Goal: Task Accomplishment & Management: Manage account settings

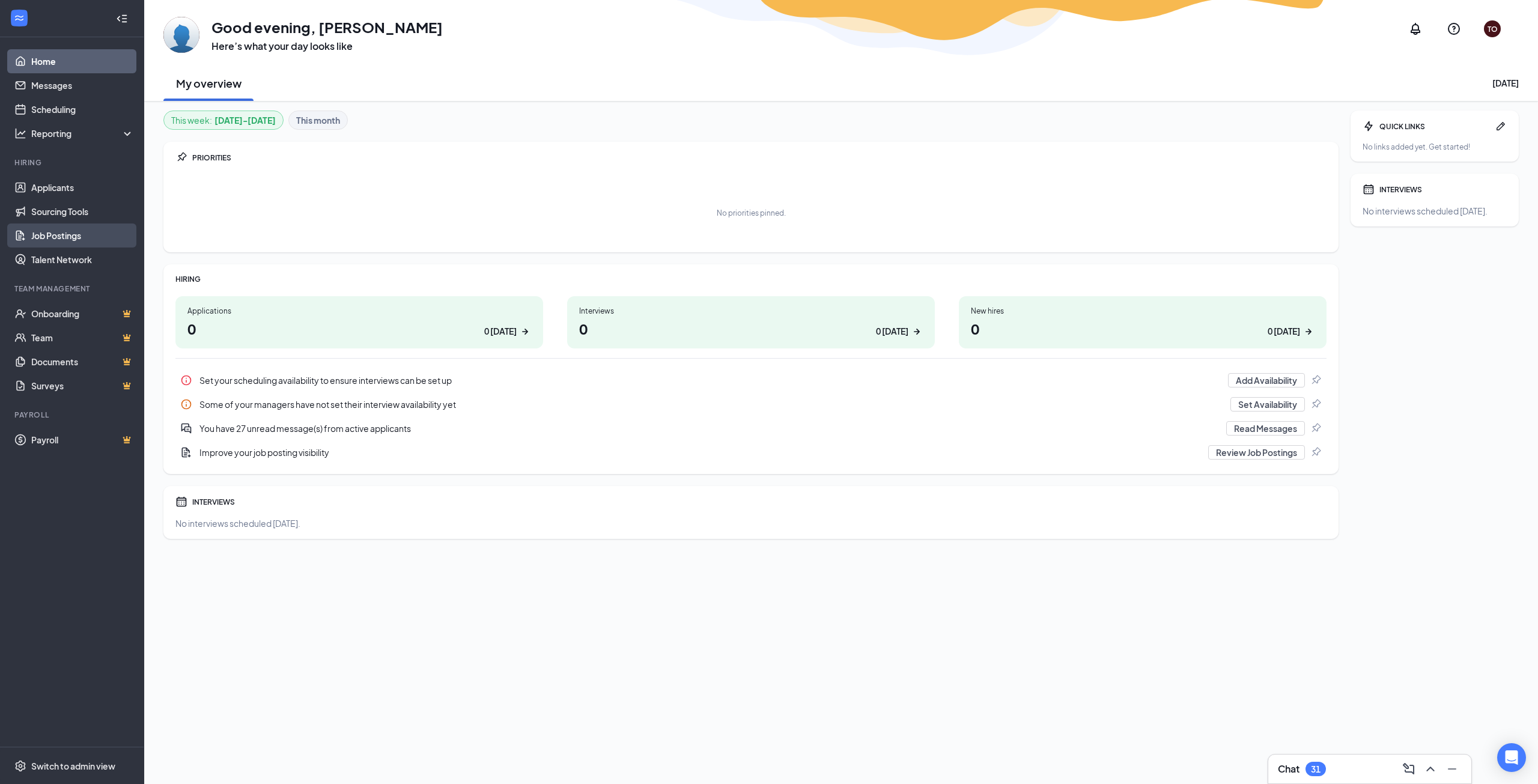
click at [76, 233] on link "Job Postings" at bounding box center [83, 235] width 103 height 24
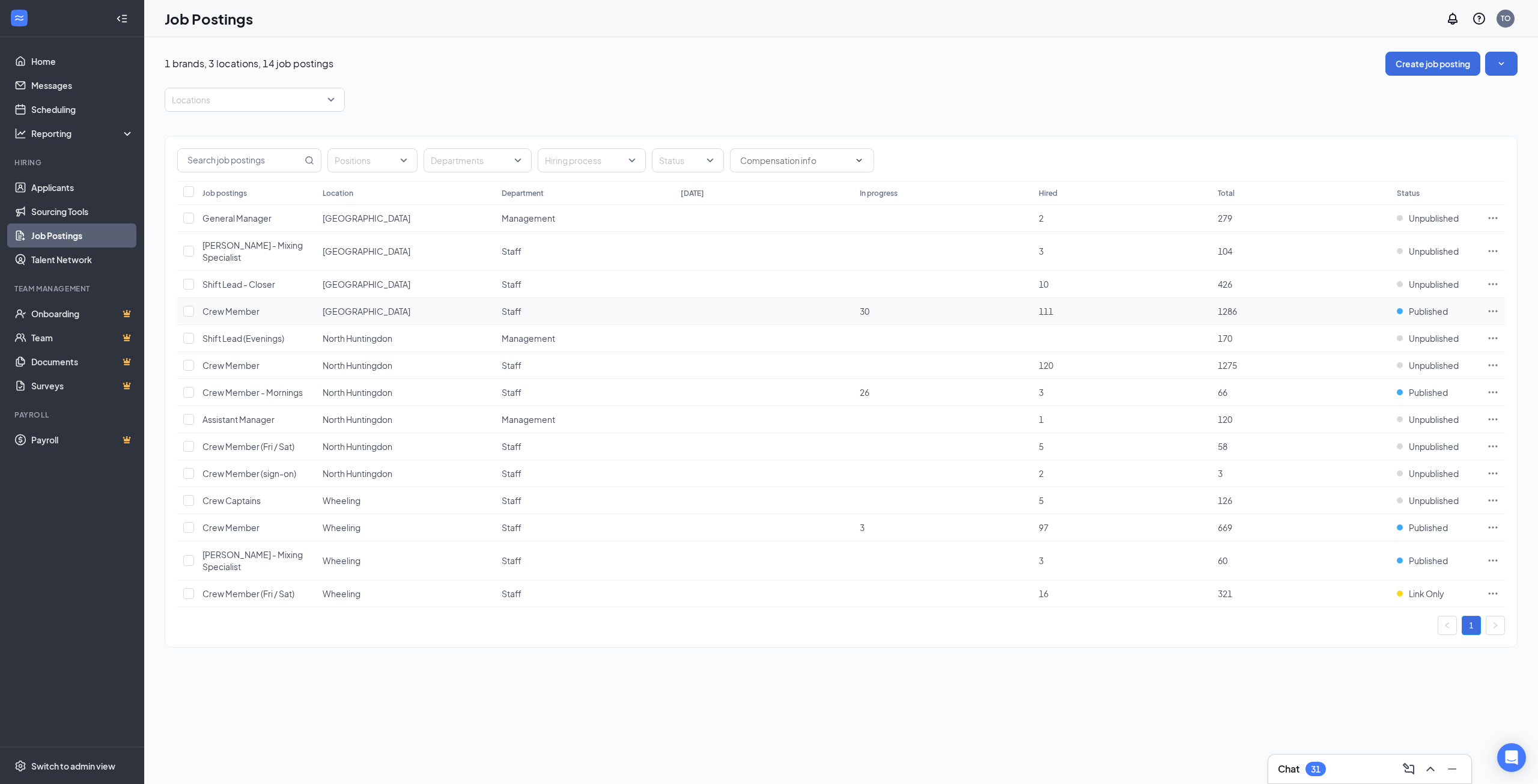
click at [1045, 306] on span "111" at bounding box center [1046, 311] width 15 height 11
click at [877, 303] on td "30" at bounding box center [943, 311] width 179 height 27
click at [100, 185] on link "Applicants" at bounding box center [83, 187] width 103 height 24
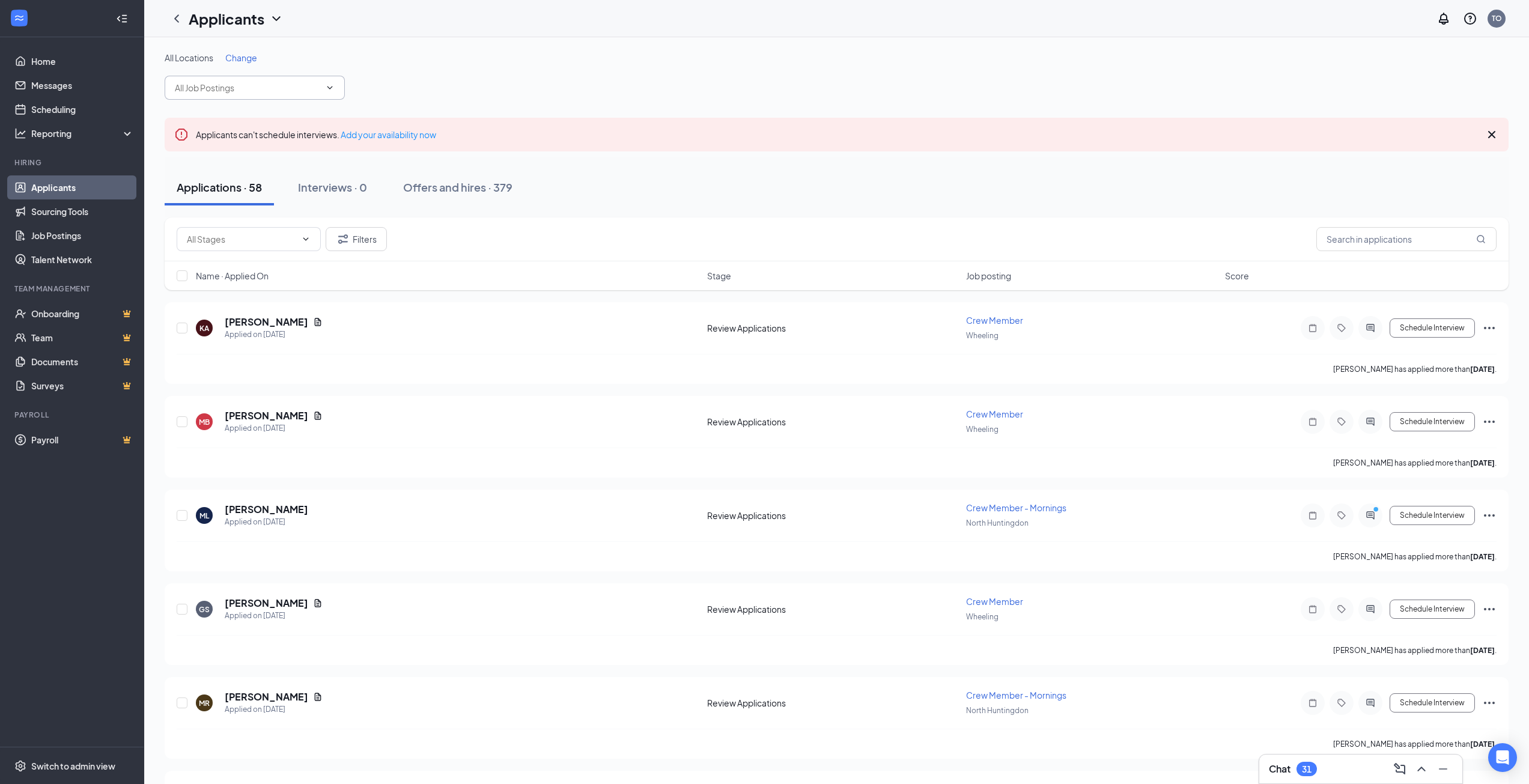
click at [326, 91] on icon "ChevronDown" at bounding box center [329, 87] width 9 height 9
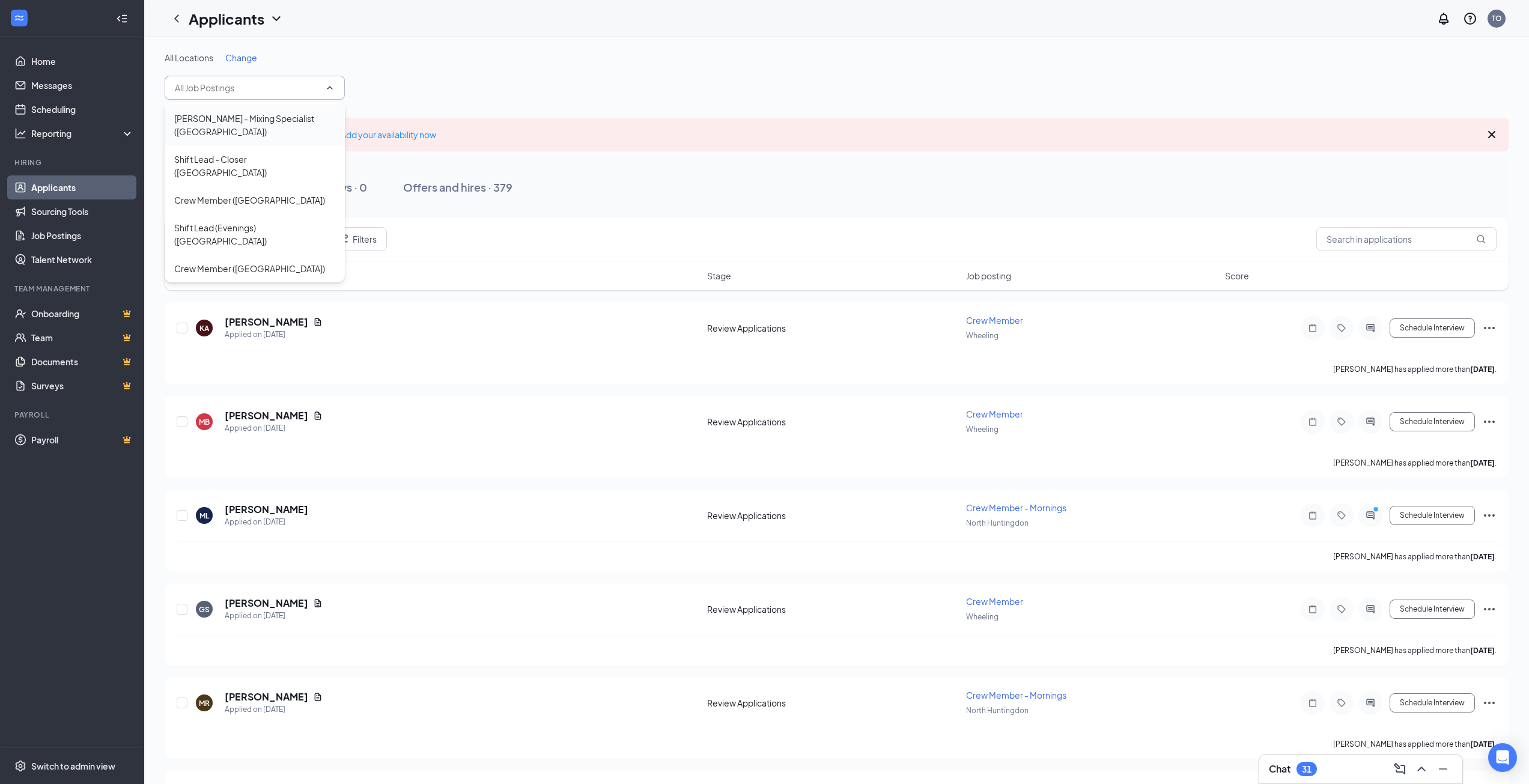
scroll to position [60, 0]
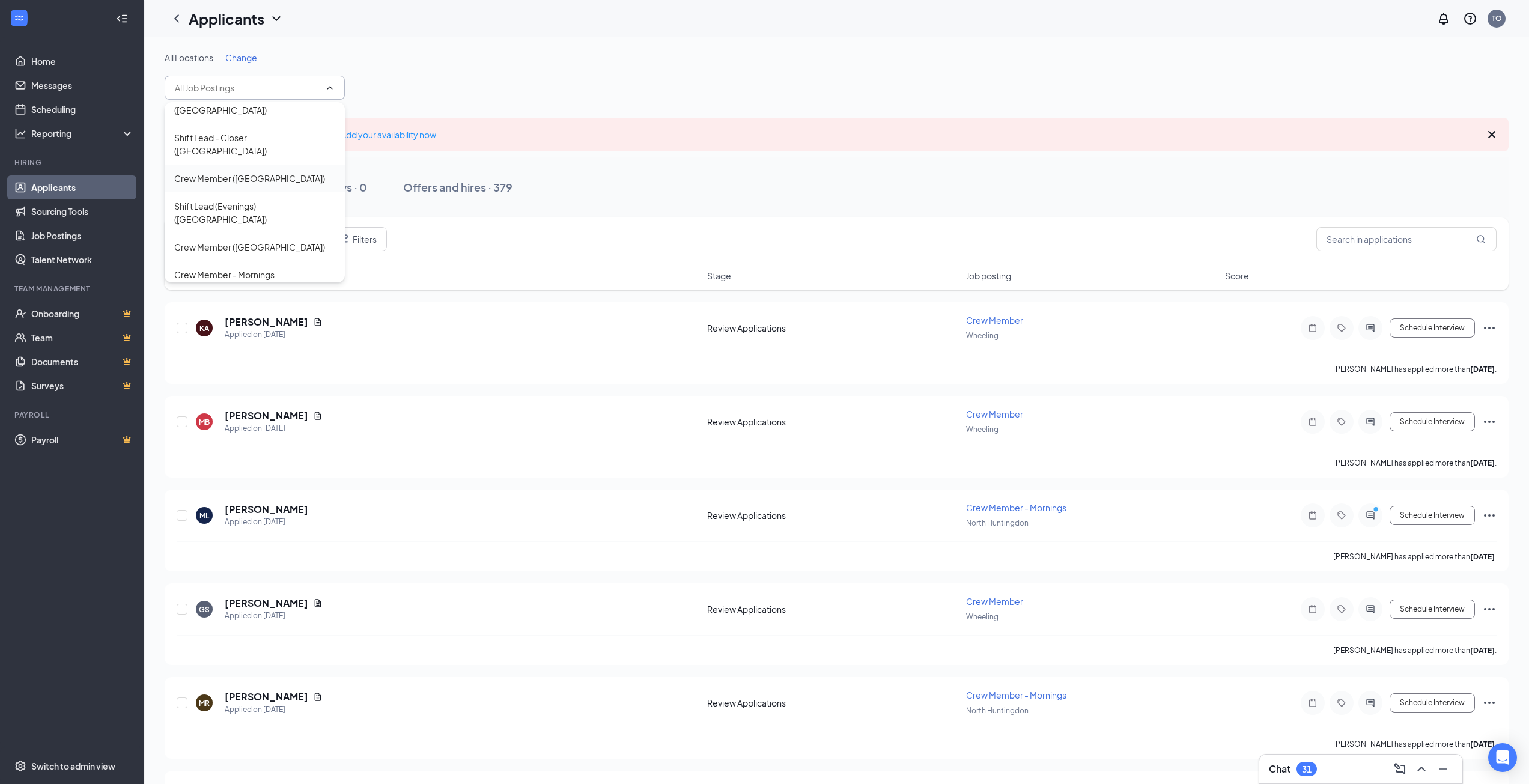
click at [313, 172] on div "Crew Member ([GEOGRAPHIC_DATA])" at bounding box center [254, 179] width 161 height 13
type input "Crew Member ([GEOGRAPHIC_DATA])"
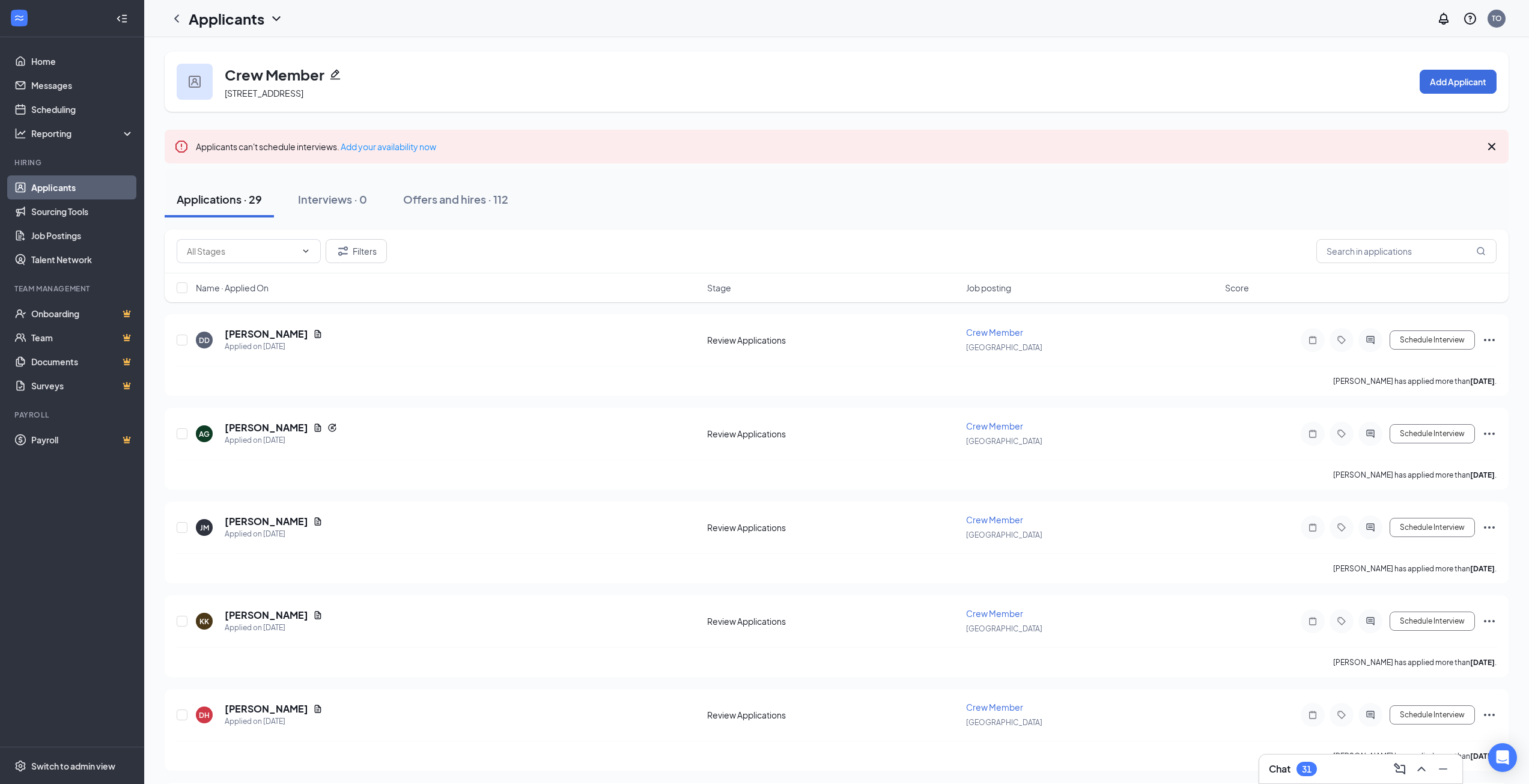
click at [1494, 146] on icon "Cross" at bounding box center [1492, 147] width 15 height 15
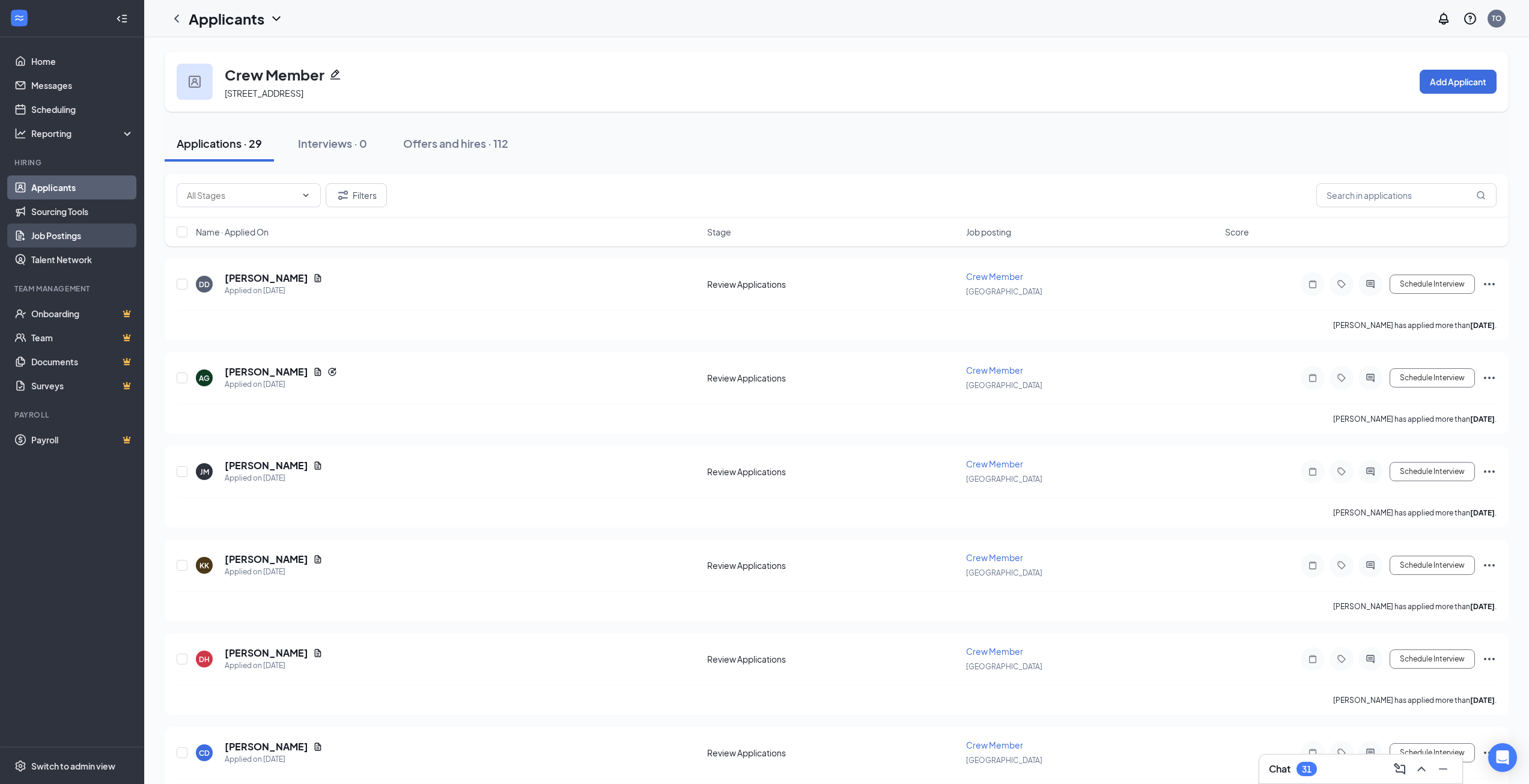
click at [105, 239] on link "Job Postings" at bounding box center [83, 235] width 103 height 24
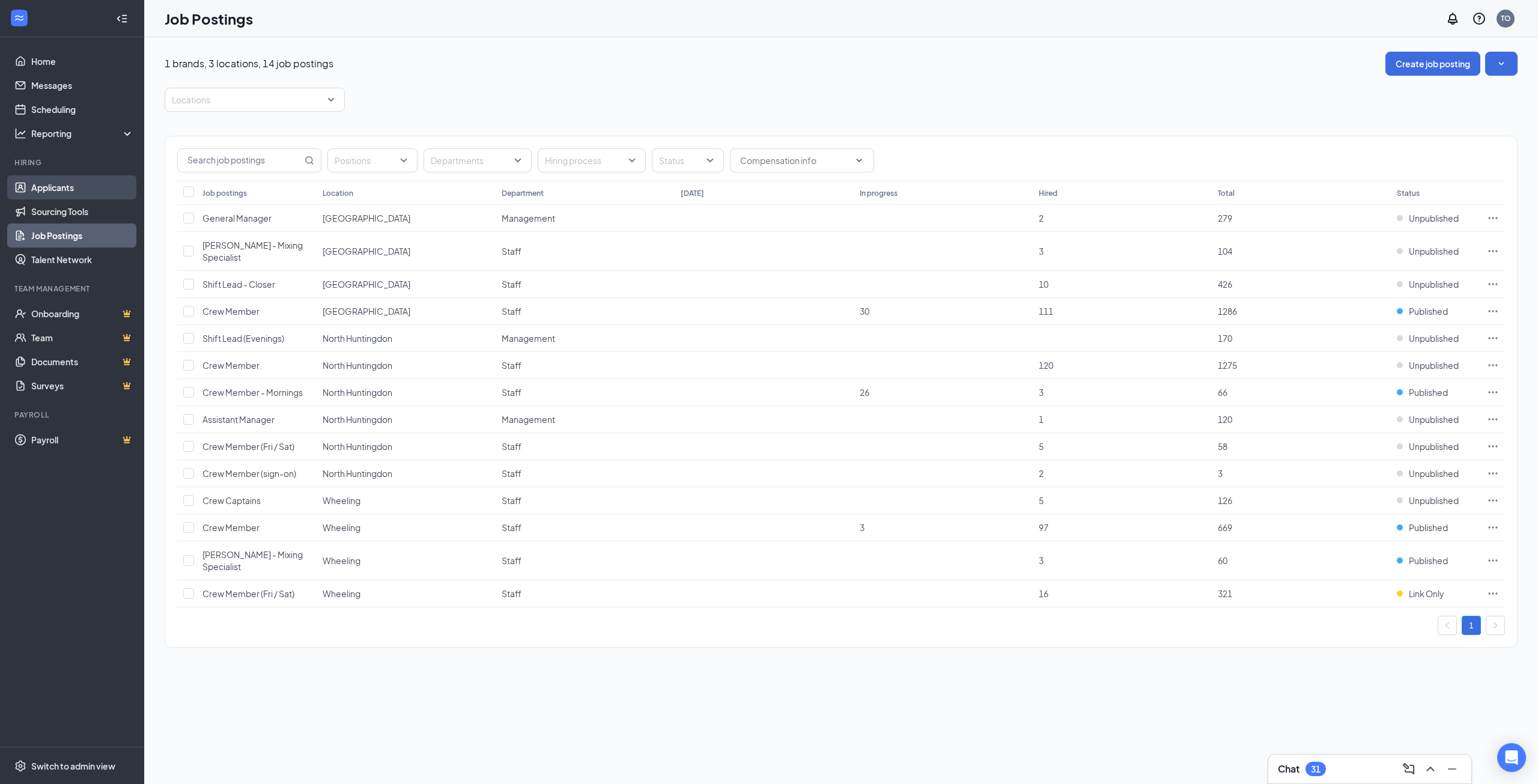
click at [99, 196] on link "Applicants" at bounding box center [83, 187] width 103 height 24
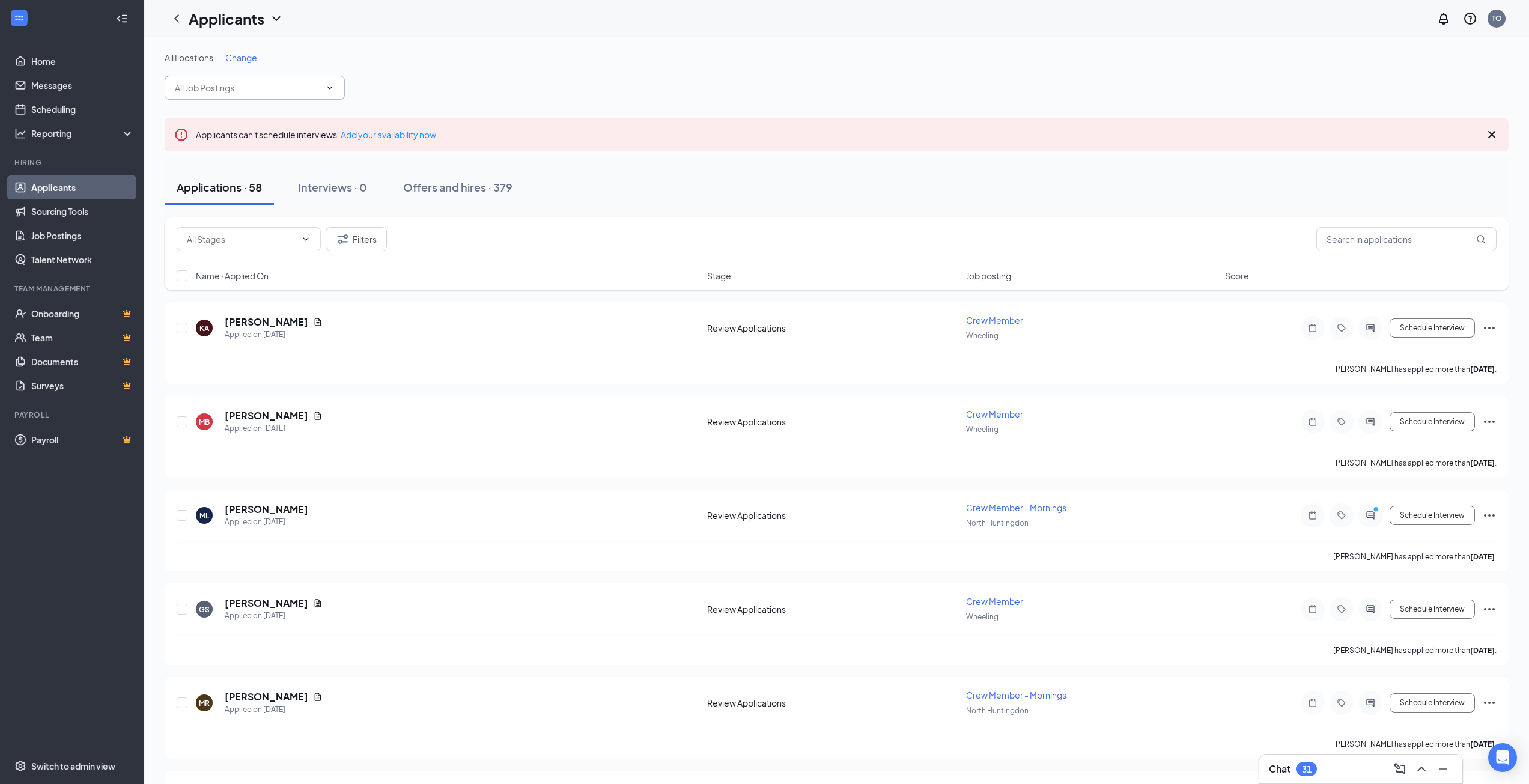
drag, startPoint x: 285, startPoint y: 93, endPoint x: 295, endPoint y: 92, distance: 10.0
click at [287, 93] on input "text" at bounding box center [247, 88] width 145 height 13
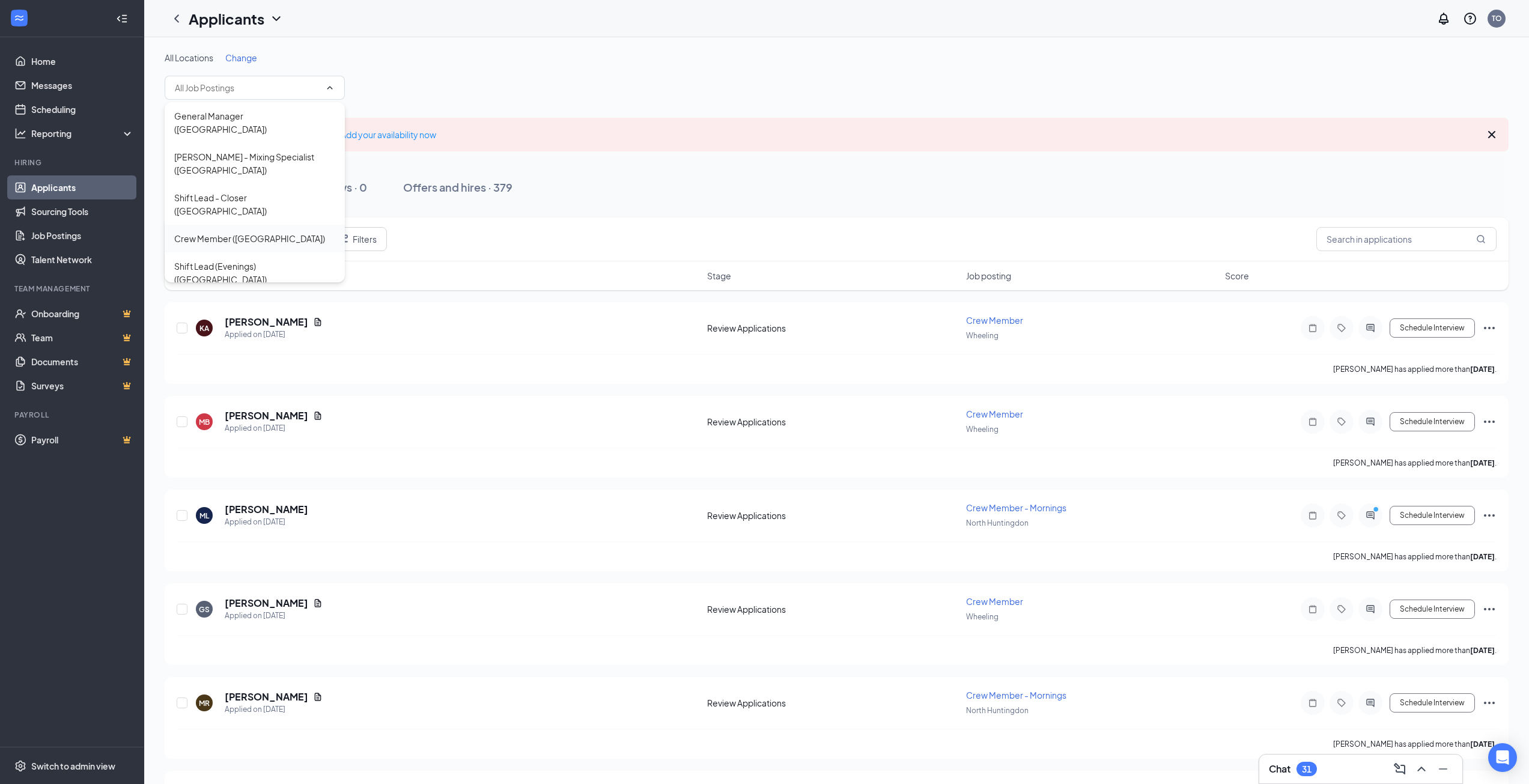
click at [270, 232] on div "Crew Member ([GEOGRAPHIC_DATA])" at bounding box center [254, 239] width 161 height 13
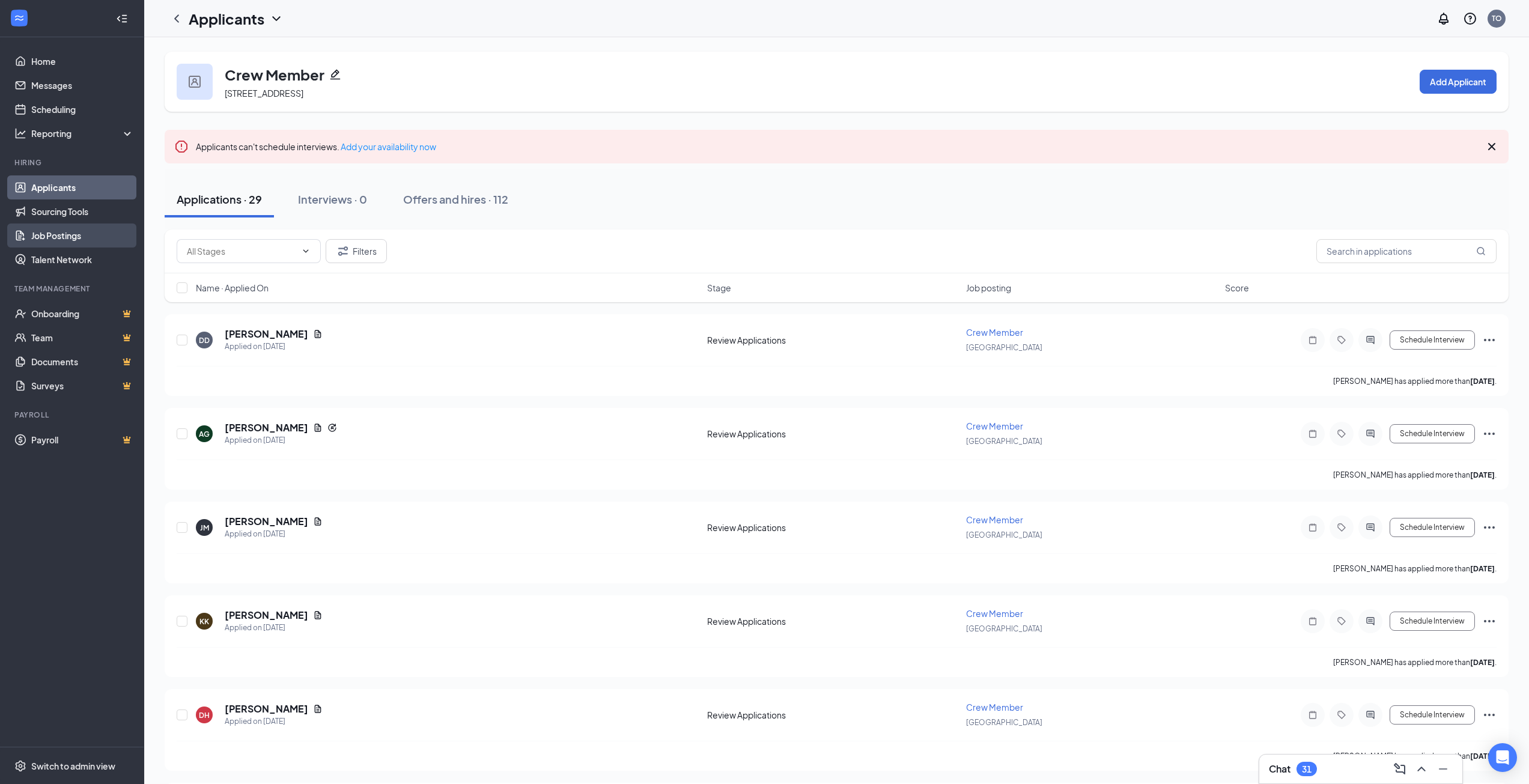
click at [93, 232] on link "Job Postings" at bounding box center [83, 235] width 103 height 24
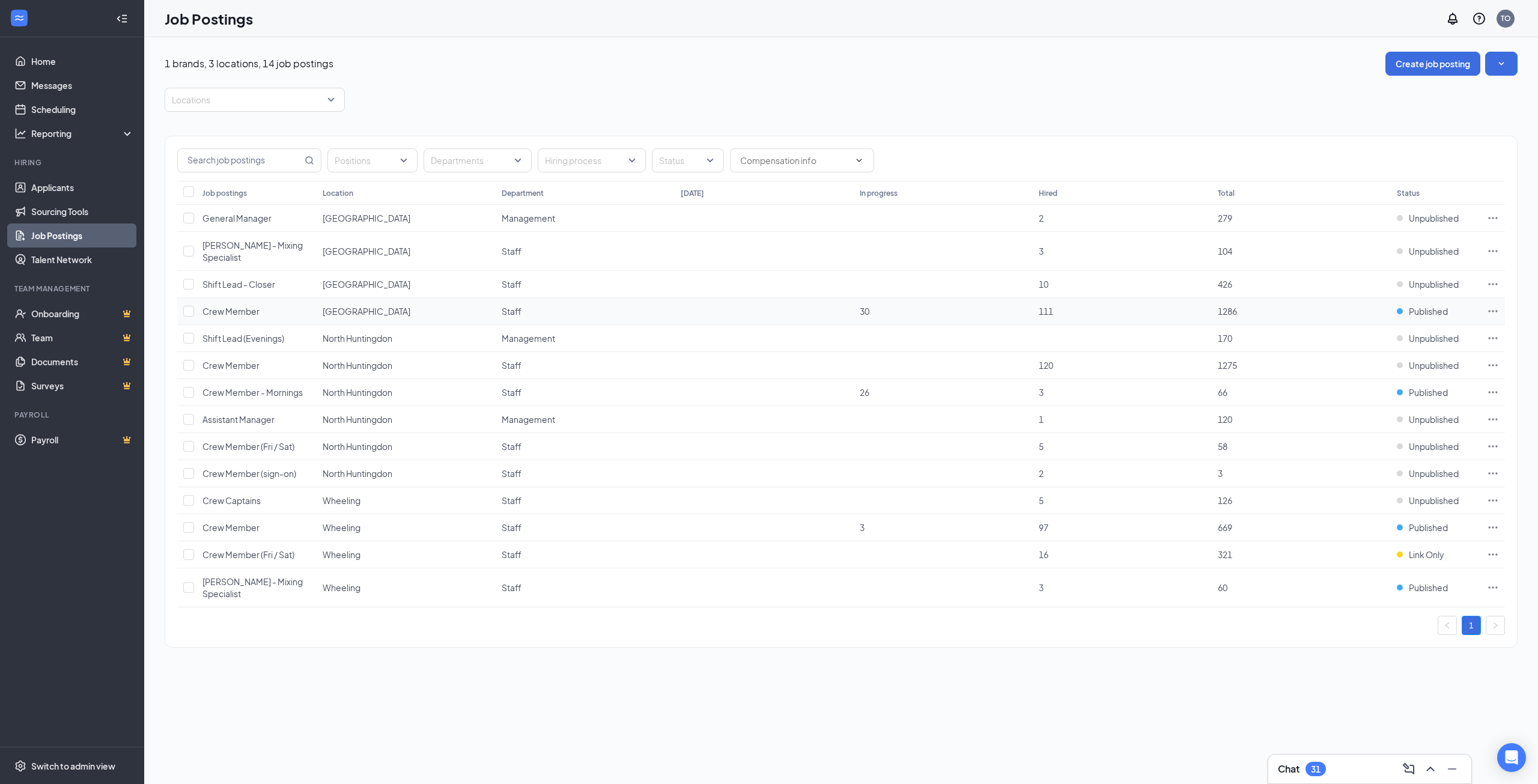
click at [1491, 305] on icon "Ellipses" at bounding box center [1493, 311] width 12 height 12
click at [1195, 299] on td "111" at bounding box center [1122, 311] width 179 height 27
click at [1488, 305] on icon "Ellipses" at bounding box center [1493, 311] width 12 height 12
click at [1364, 319] on span "Edit job posting" at bounding box center [1359, 323] width 61 height 11
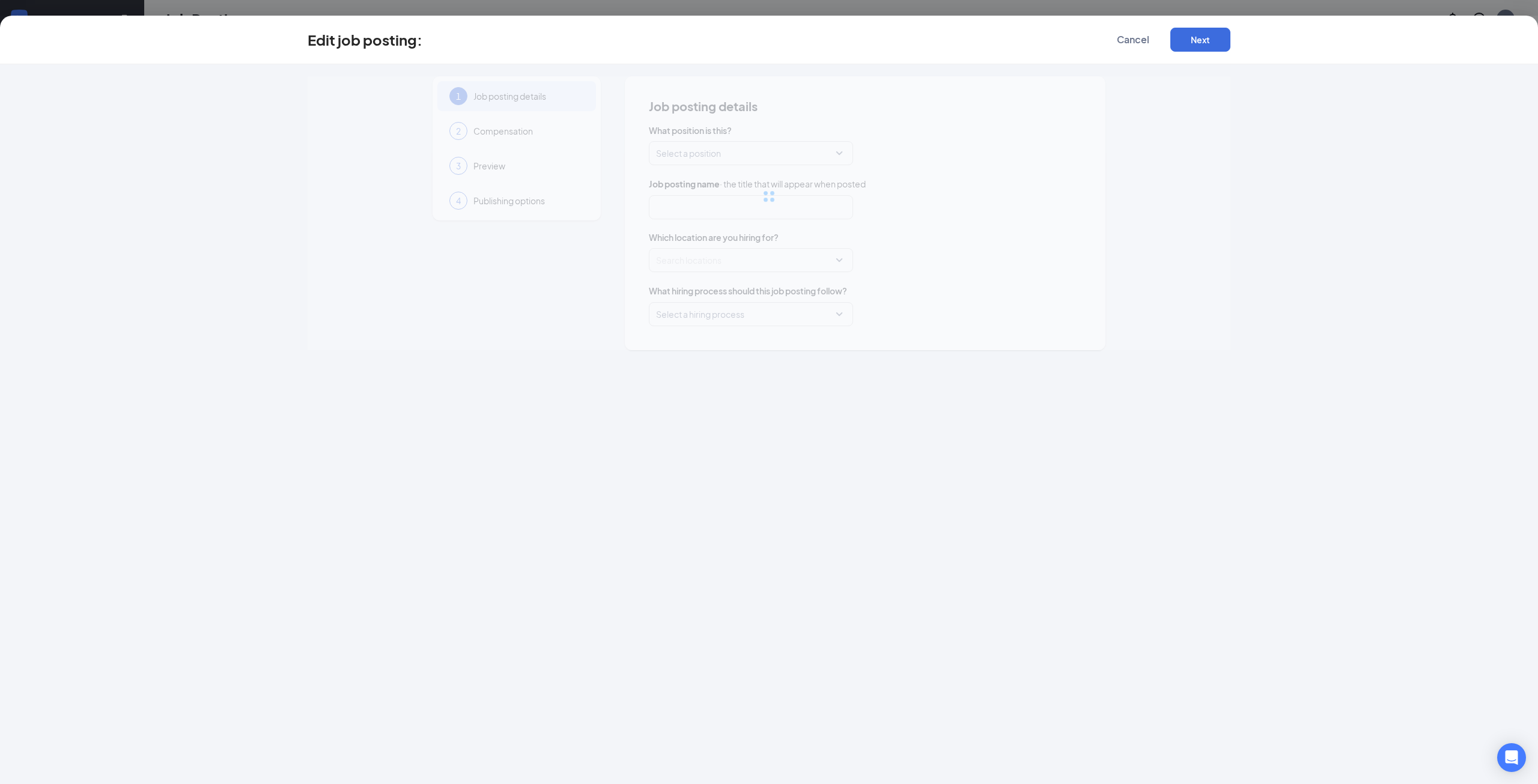
type input "Crew Member"
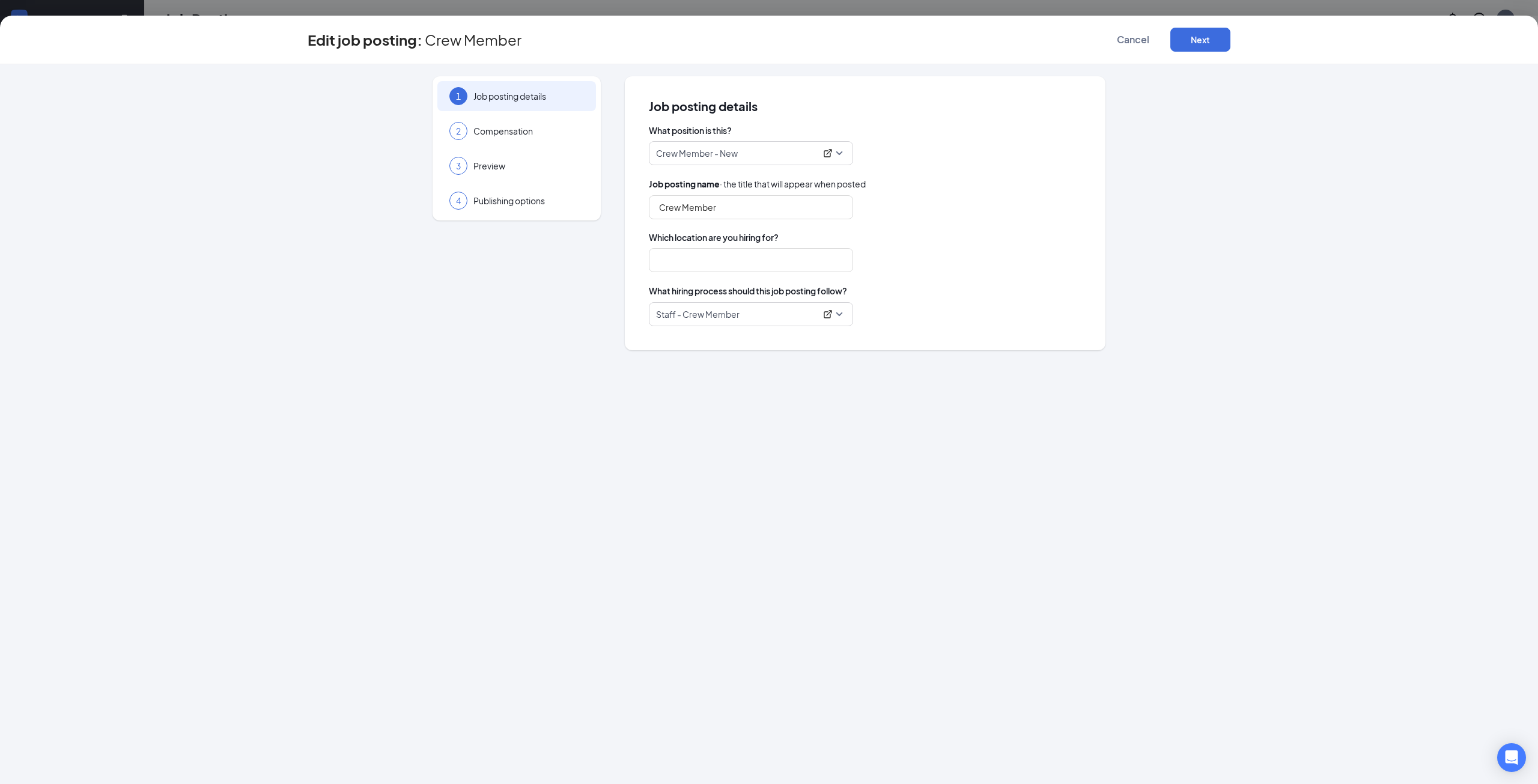
type input "[GEOGRAPHIC_DATA]"
click at [562, 202] on span "Publishing options" at bounding box center [529, 201] width 111 height 12
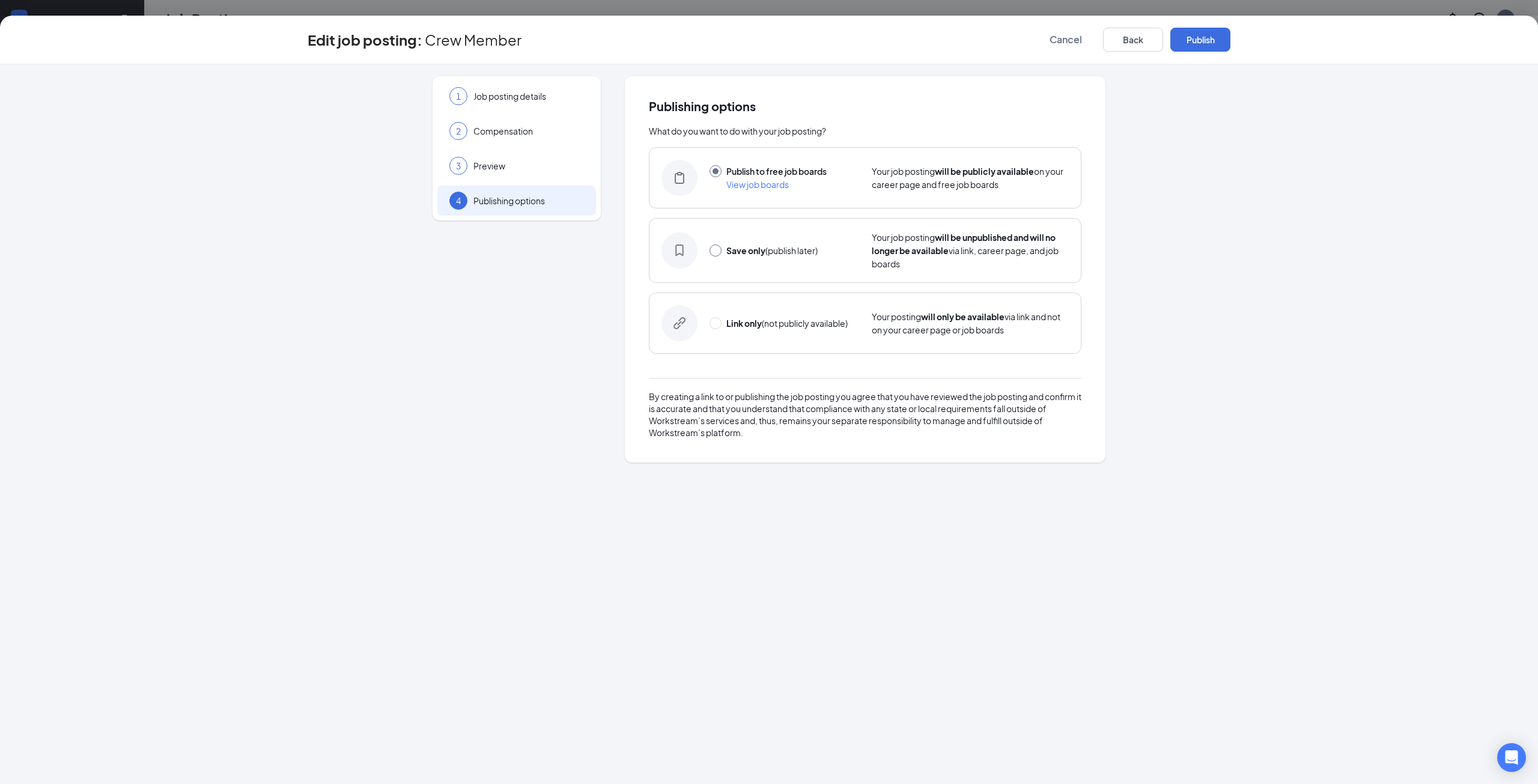
click at [716, 251] on input "radio" at bounding box center [716, 251] width 12 height 12
radio input "true"
radio input "false"
click at [1217, 41] on button "Save only" at bounding box center [1201, 39] width 60 height 24
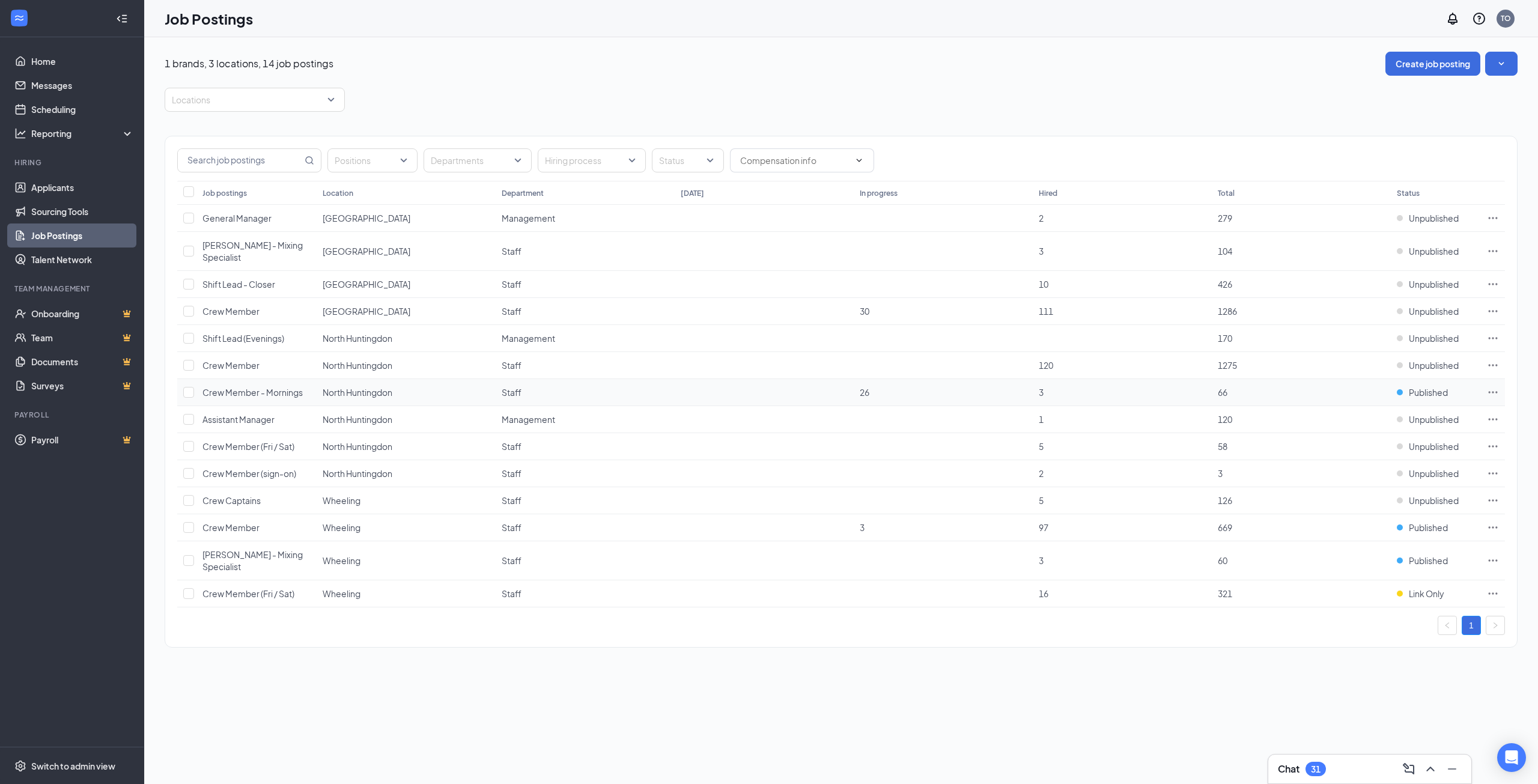
click at [1491, 386] on icon "Ellipses" at bounding box center [1493, 392] width 12 height 12
click at [1353, 411] on li "Edit job posting" at bounding box center [1409, 404] width 180 height 27
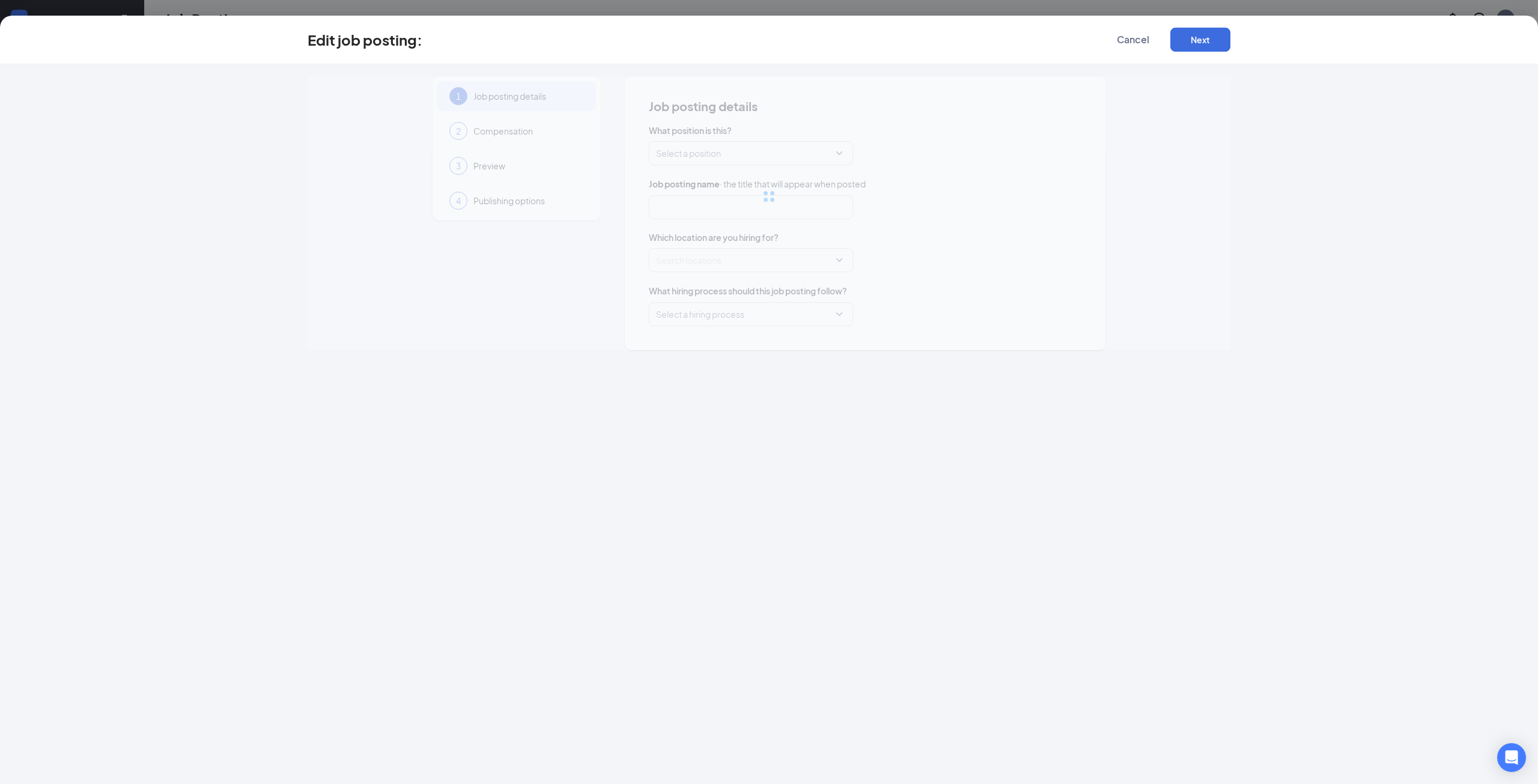
type input "Crew Member - Mornings"
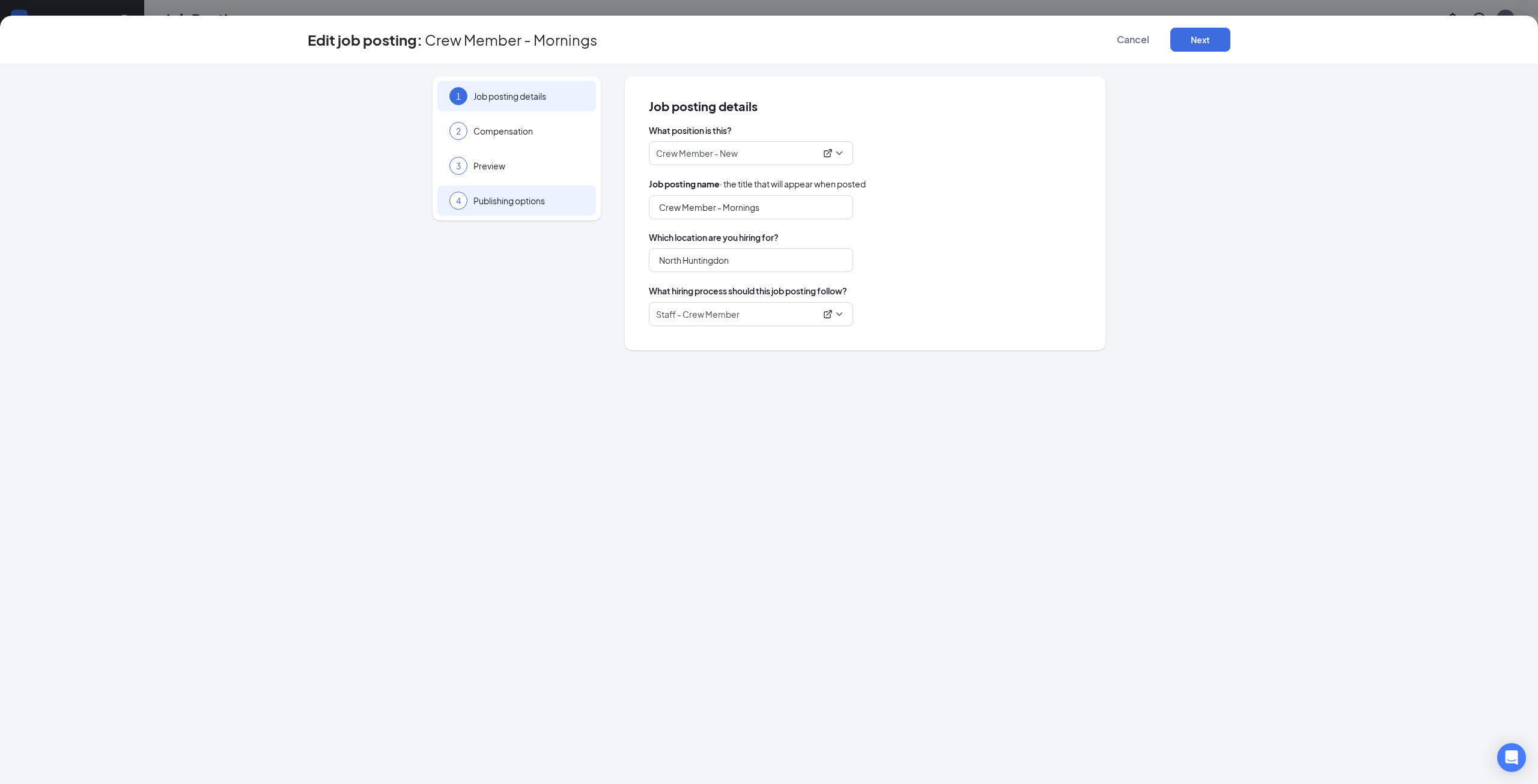
click at [505, 203] on span "Publishing options" at bounding box center [529, 201] width 111 height 12
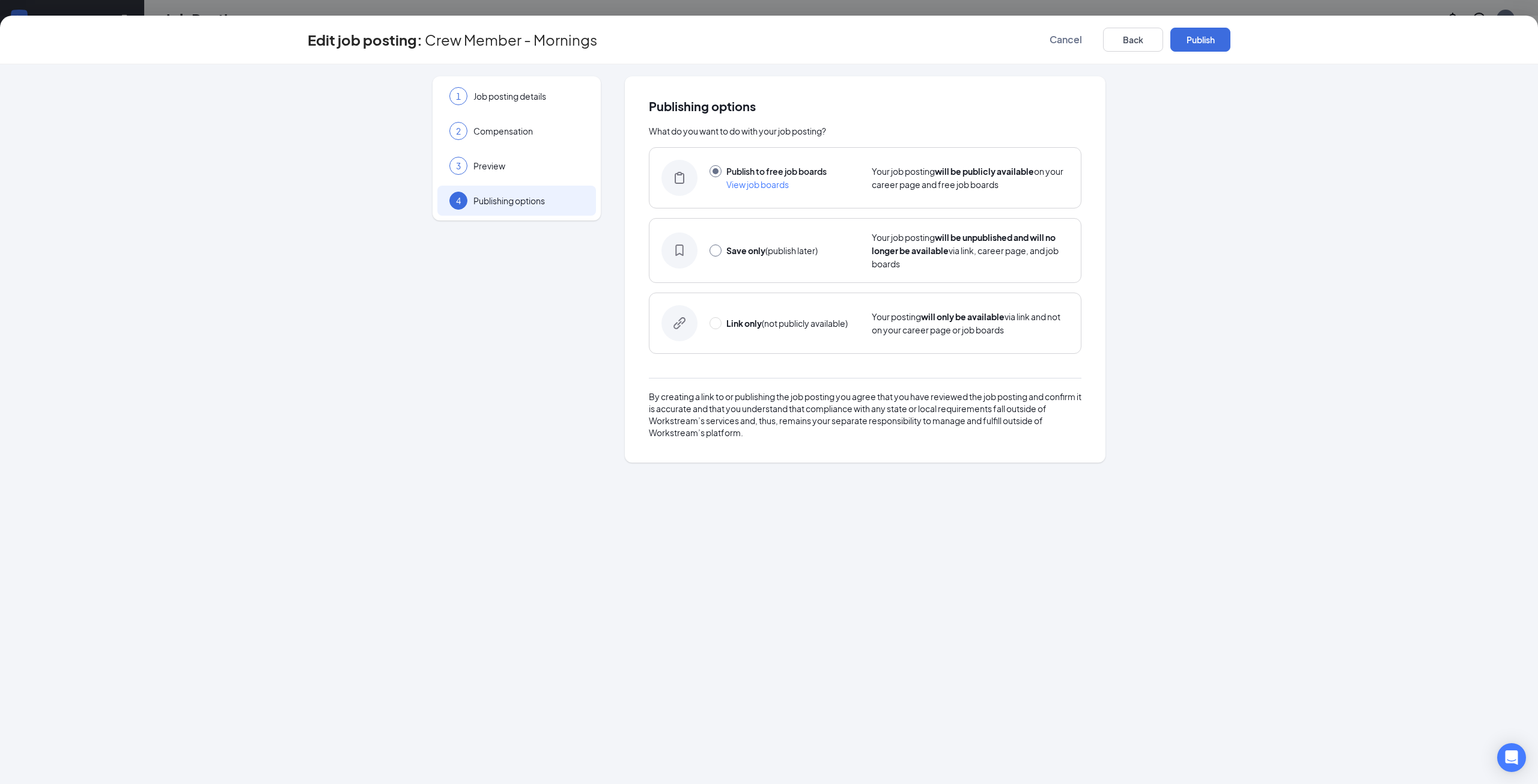
click at [719, 249] on input "radio" at bounding box center [716, 251] width 12 height 12
radio input "true"
radio input "false"
click at [1185, 33] on button "Save only" at bounding box center [1201, 39] width 60 height 24
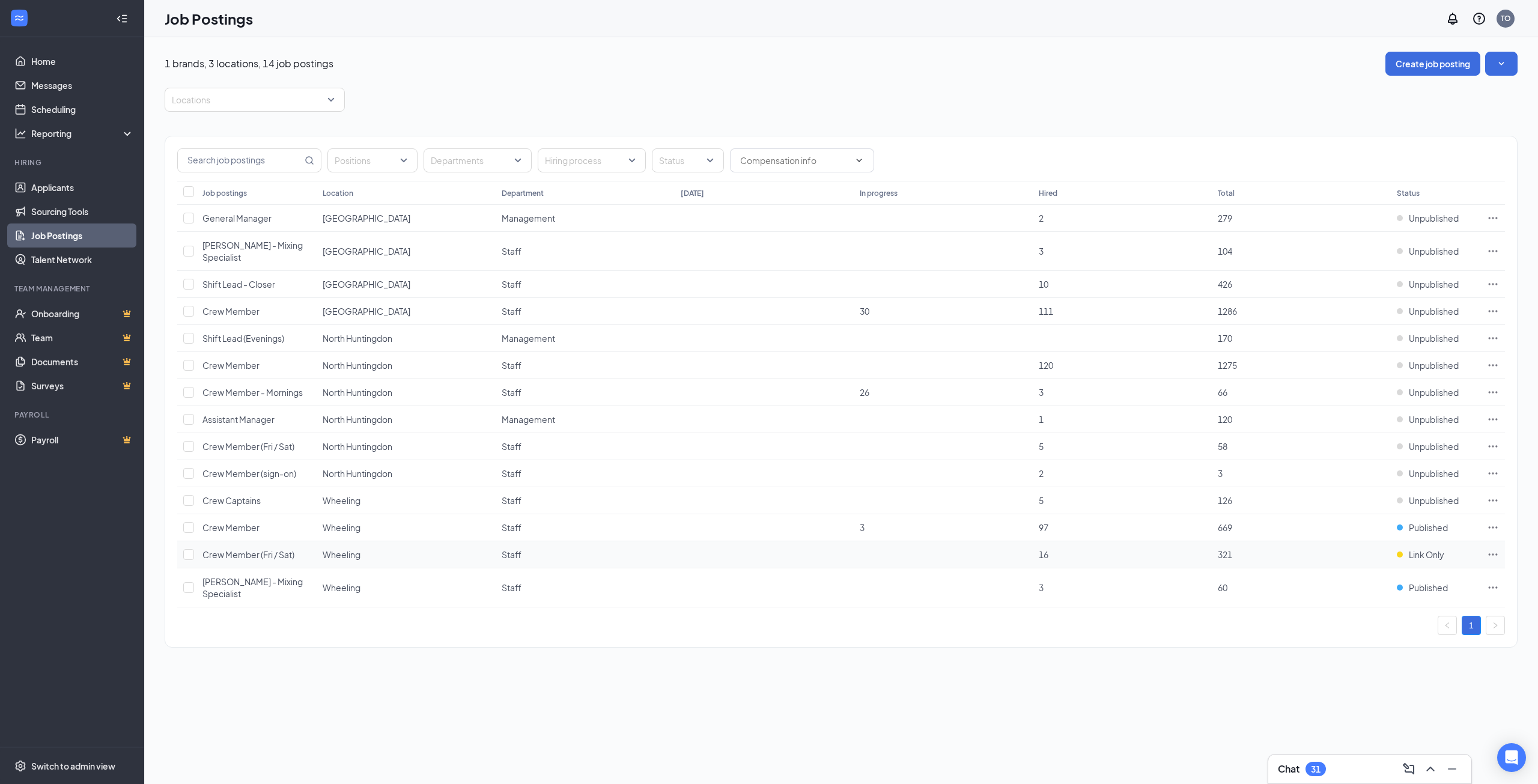
click at [1496, 548] on icon "Ellipses" at bounding box center [1493, 554] width 12 height 12
click at [1367, 571] on span "Edit job posting" at bounding box center [1359, 567] width 61 height 11
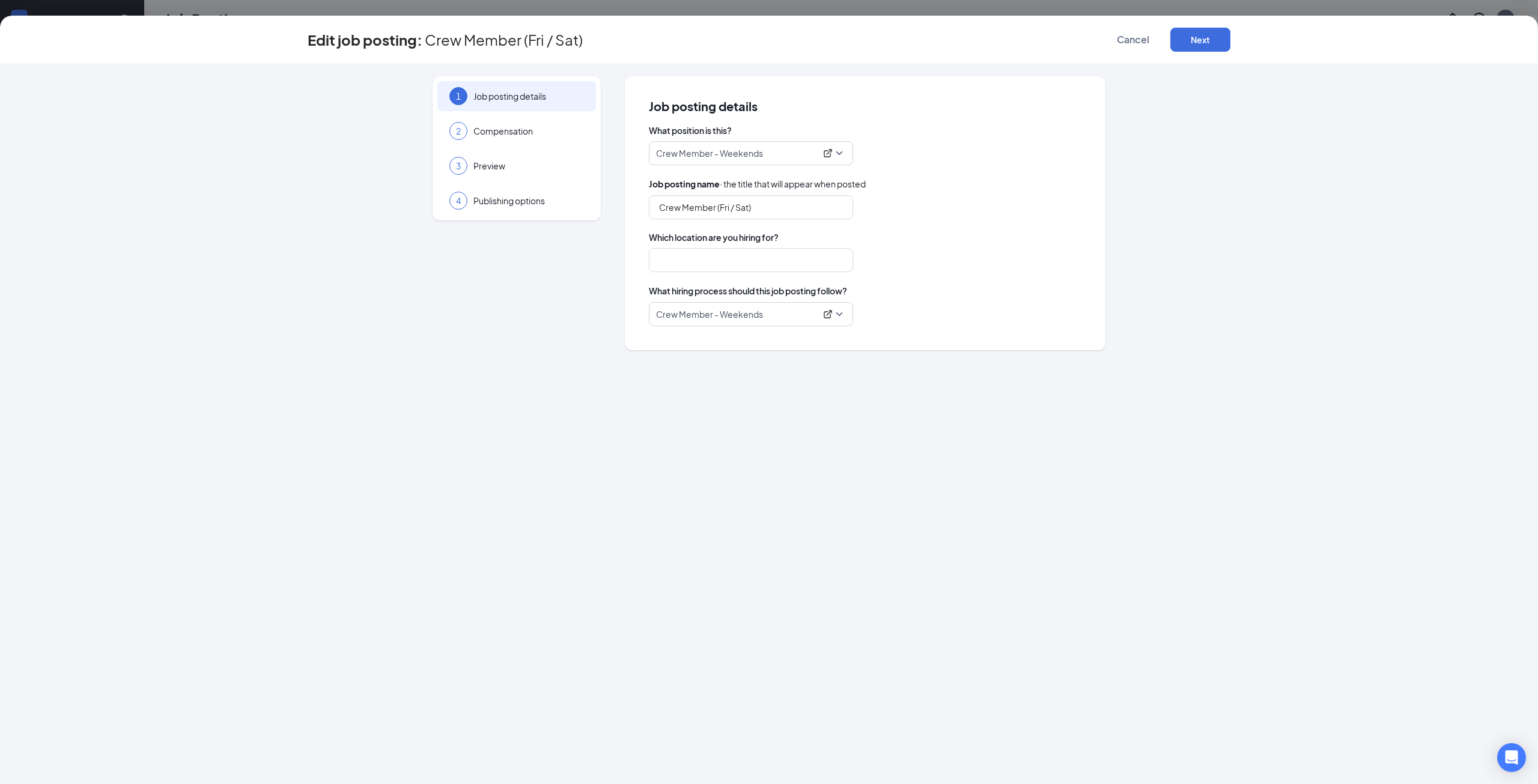
type input "Crew Member (Fri / Sat)"
type input "Wheeling"
click at [530, 198] on span "Publishing options" at bounding box center [529, 201] width 111 height 12
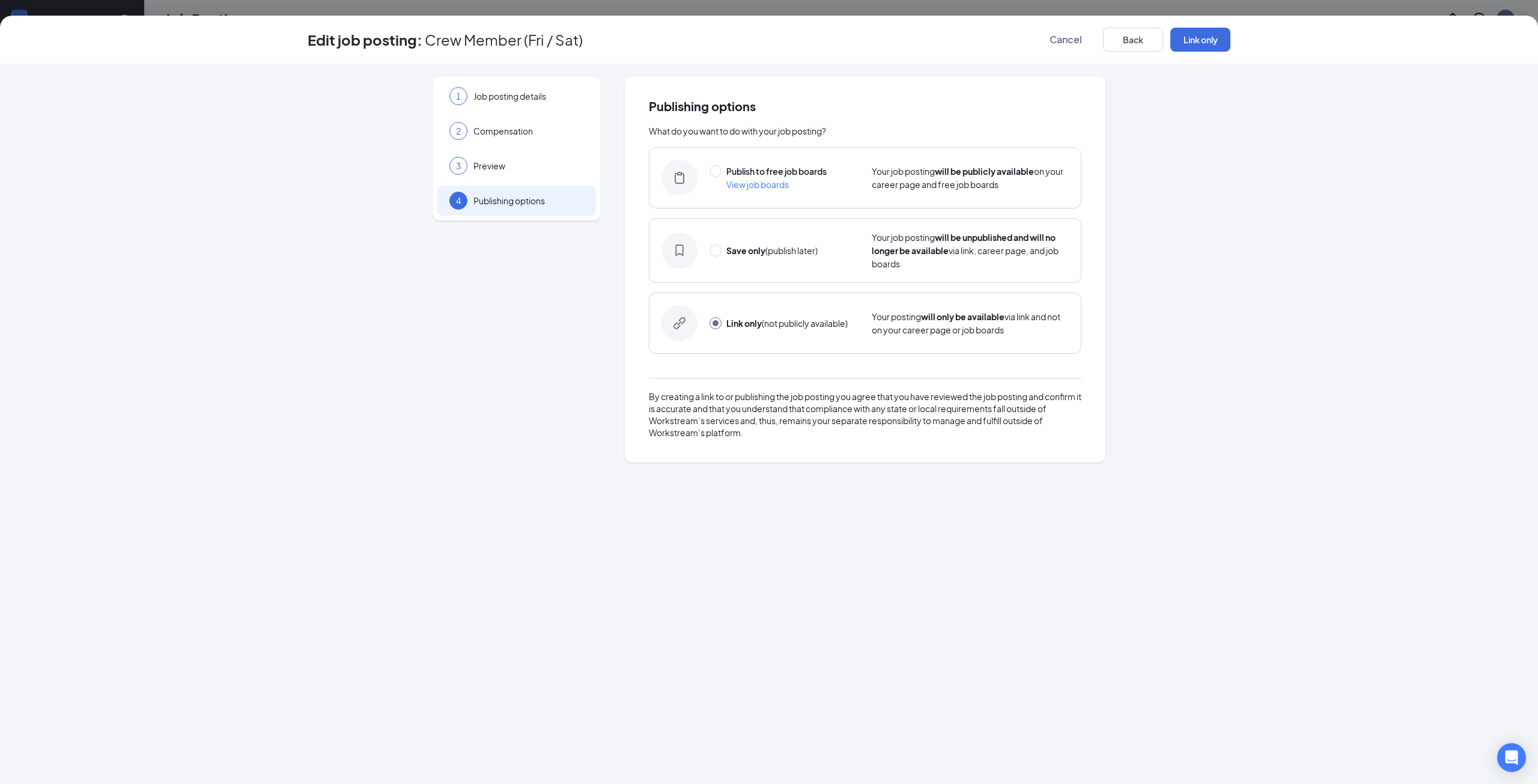
click at [754, 254] on strong "Save only" at bounding box center [746, 251] width 39 height 11
radio input "true"
radio input "false"
click at [1197, 37] on button "Save only" at bounding box center [1201, 39] width 60 height 24
